Goal: Navigation & Orientation: Find specific page/section

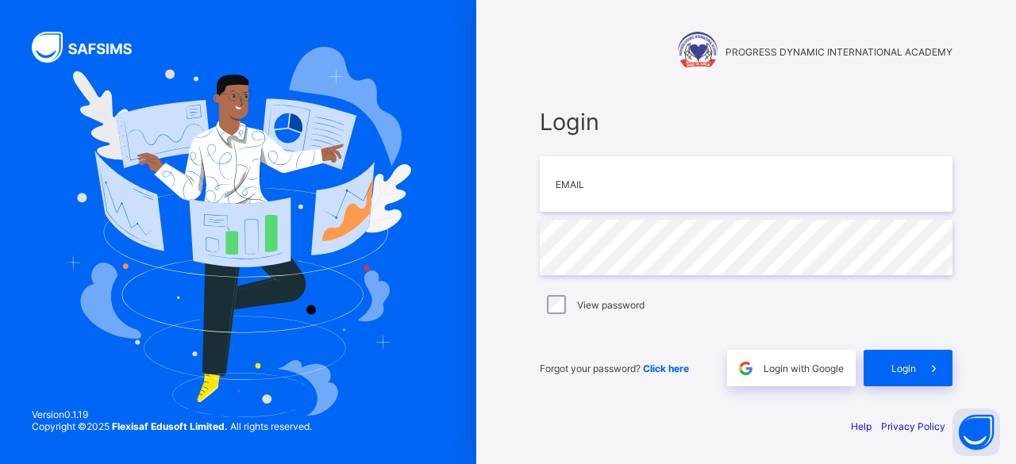
click at [772, 18] on div "PROGRESS DYNAMIC INTERNATIONAL ACADEMY" at bounding box center [746, 37] width 445 height 74
click at [806, 30] on div "PROGRESS DYNAMIC INTERNATIONAL ACADEMY" at bounding box center [746, 37] width 445 height 74
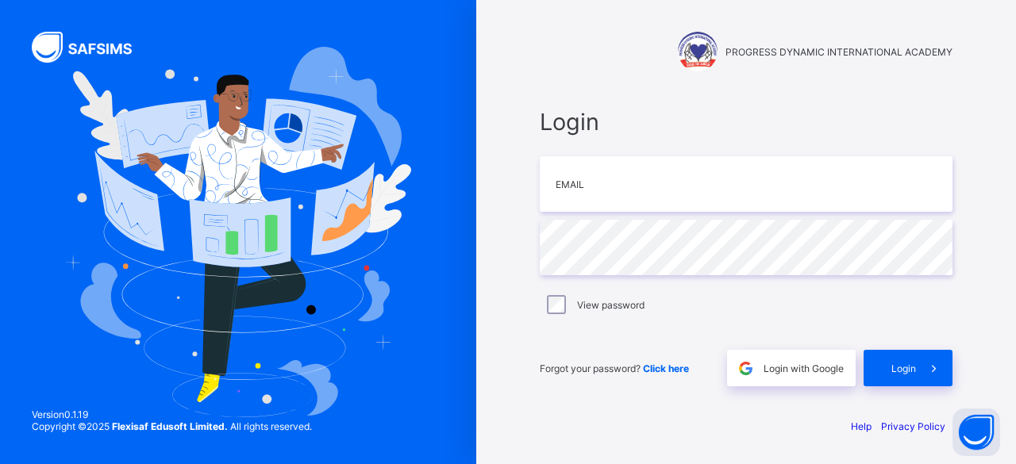
click at [806, 30] on div "PROGRESS DYNAMIC INTERNATIONAL ACADEMY" at bounding box center [746, 37] width 445 height 74
